Goal: Information Seeking & Learning: Learn about a topic

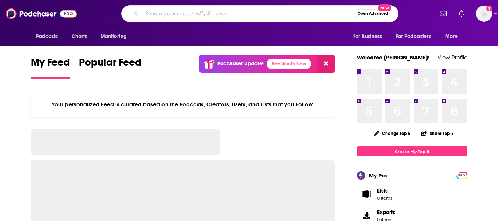
click at [223, 14] on input "Search podcasts, credits, & more..." at bounding box center [247, 14] width 213 height 12
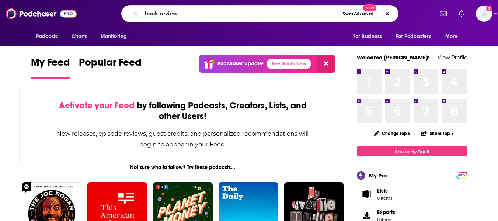
type input "book review"
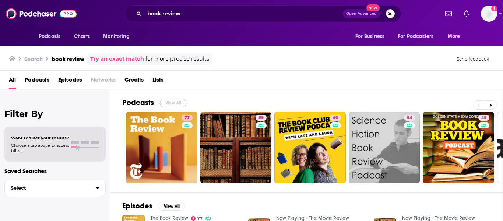
click at [175, 102] on button "View All" at bounding box center [173, 102] width 27 height 9
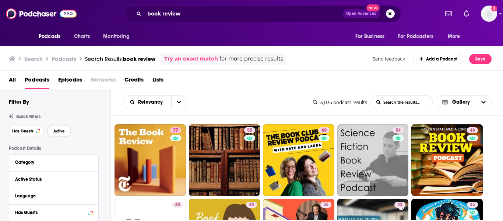
click at [55, 132] on span "Active" at bounding box center [58, 131] width 11 height 4
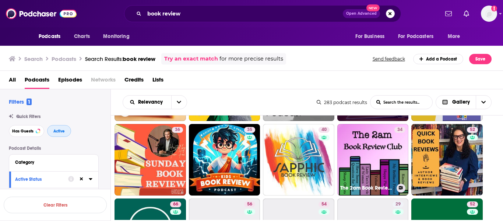
scroll to position [75, 0]
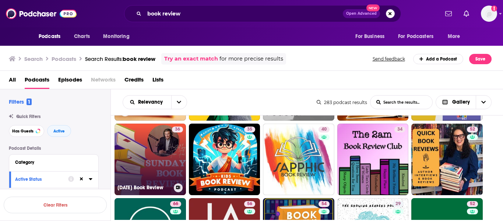
click at [161, 157] on link "36 Sunday Book Review" at bounding box center [150, 158] width 71 height 71
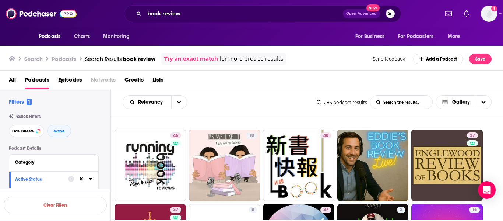
scroll to position [367, 0]
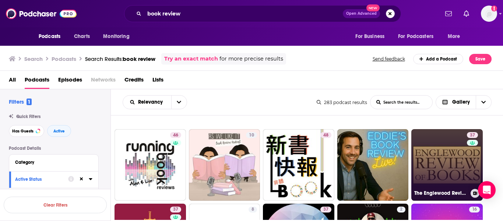
click at [438, 174] on link "37 The Englewood Review of Books Podcast" at bounding box center [446, 164] width 71 height 71
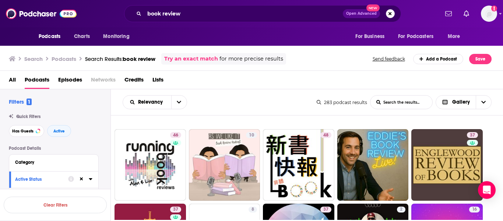
click at [484, 147] on ul "77 60 54 48 40 36 35 40 34 52 66 56 54 29 52 27 22 39 37 21 47 46 10 48 37 37 8…" at bounding box center [311, 128] width 393 height 740
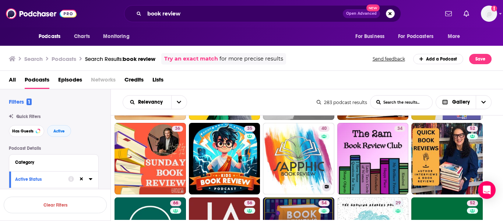
scroll to position [5, 0]
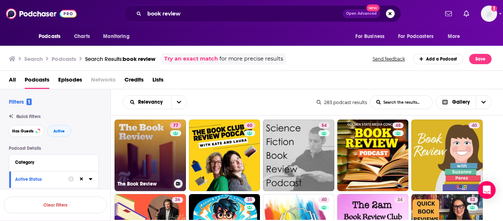
click at [141, 142] on link "77 The Book Review" at bounding box center [150, 154] width 71 height 71
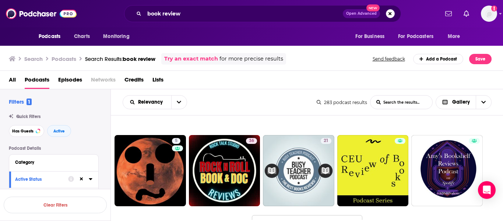
scroll to position [685, 0]
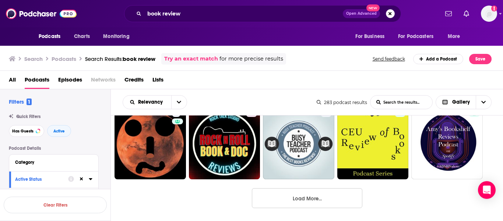
click at [312, 199] on button "Load More..." at bounding box center [307, 198] width 111 height 20
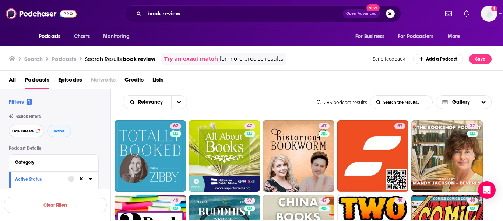
scroll to position [895, 0]
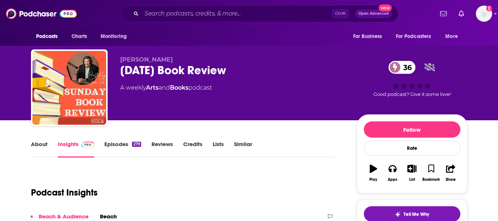
click at [43, 144] on link "About" at bounding box center [39, 148] width 17 height 17
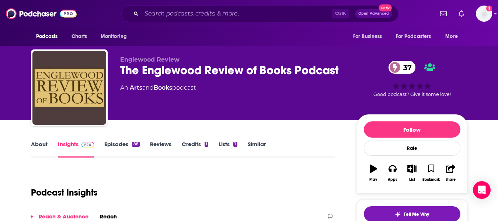
click at [40, 149] on link "About" at bounding box center [39, 148] width 17 height 17
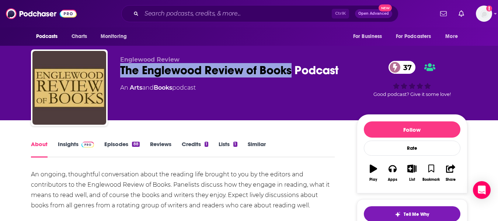
drag, startPoint x: 120, startPoint y: 68, endPoint x: 291, endPoint y: 74, distance: 171.7
click at [291, 74] on div "The Englewood Review of Books Podcast 37" at bounding box center [232, 70] width 225 height 14
copy h1 "The Englewood Review of Books"
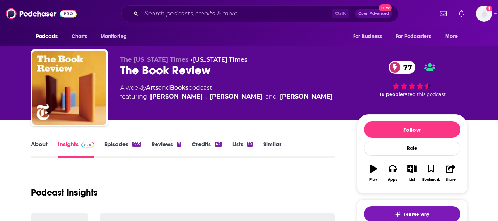
click at [43, 145] on link "About" at bounding box center [39, 148] width 17 height 17
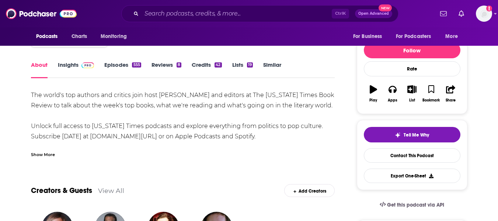
scroll to position [80, 0]
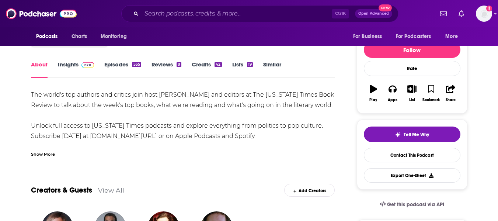
click at [42, 157] on div "Show More" at bounding box center [43, 153] width 24 height 7
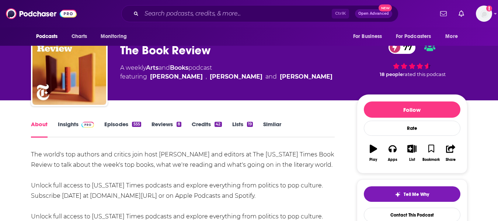
scroll to position [0, 0]
